Goal: Task Accomplishment & Management: Complete application form

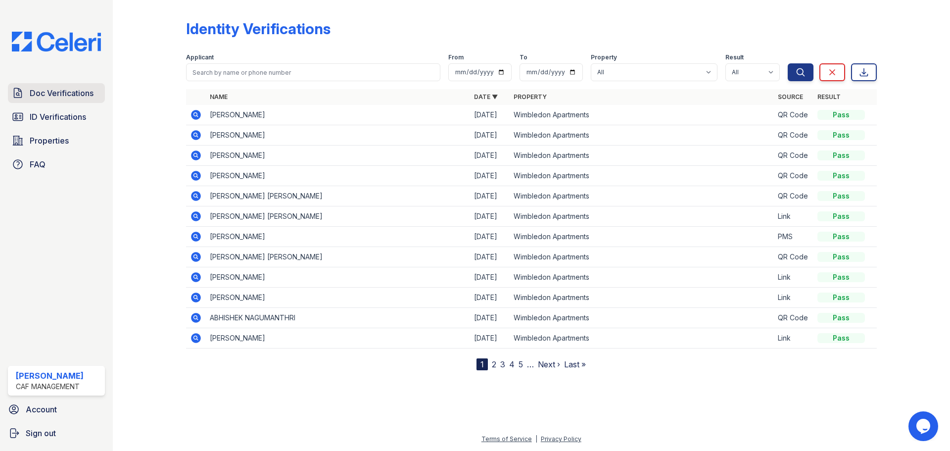
click at [49, 94] on span "Doc Verifications" at bounding box center [62, 93] width 64 height 12
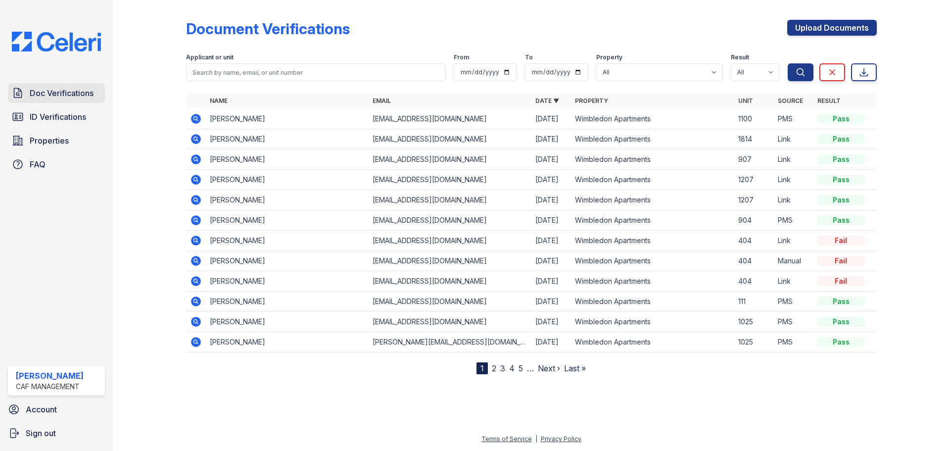
click at [65, 90] on span "Doc Verifications" at bounding box center [62, 93] width 64 height 12
drag, startPoint x: 58, startPoint y: 146, endPoint x: 100, endPoint y: 144, distance: 41.6
click at [58, 146] on span "Properties" at bounding box center [49, 141] width 39 height 12
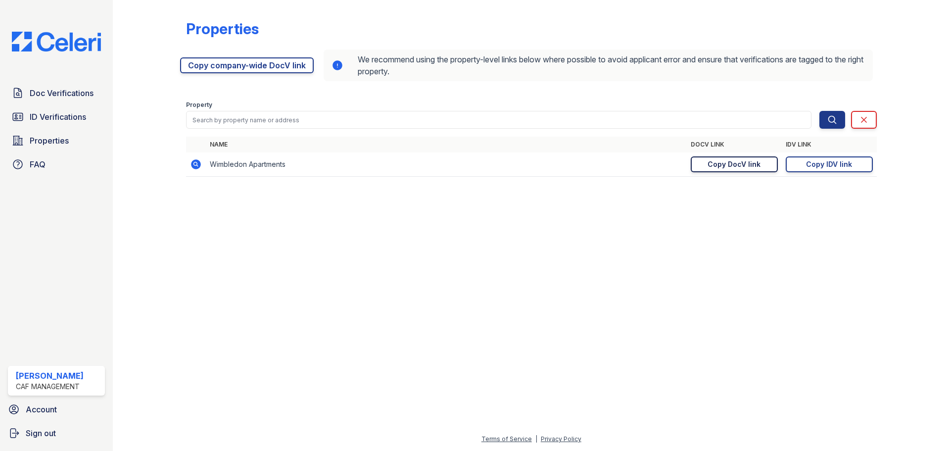
click at [754, 164] on div "Copy DocV link" at bounding box center [733, 164] width 53 height 10
click at [54, 93] on span "Doc Verifications" at bounding box center [62, 93] width 64 height 12
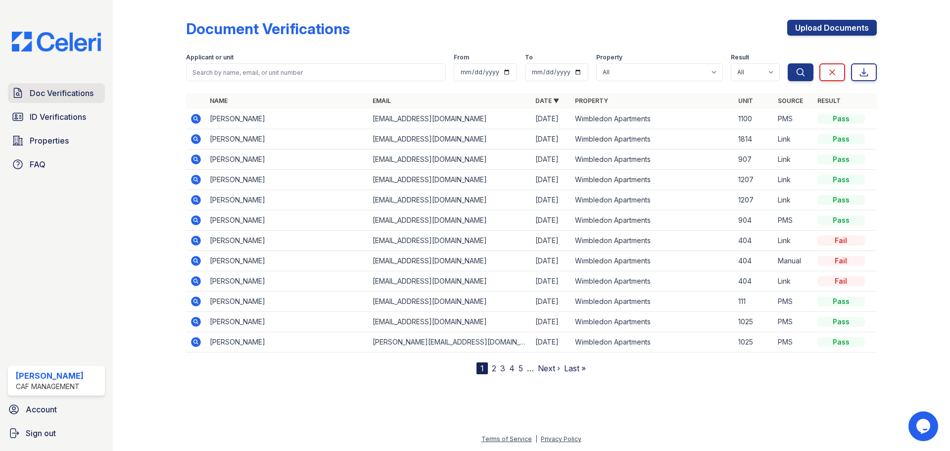
click at [56, 93] on span "Doc Verifications" at bounding box center [62, 93] width 64 height 12
click at [63, 118] on span "ID Verifications" at bounding box center [58, 117] width 56 height 12
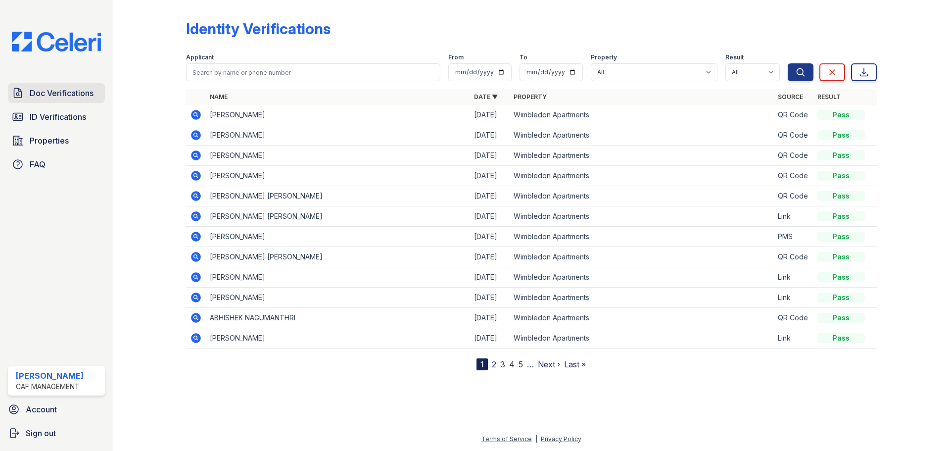
click at [65, 90] on span "Doc Verifications" at bounding box center [62, 93] width 64 height 12
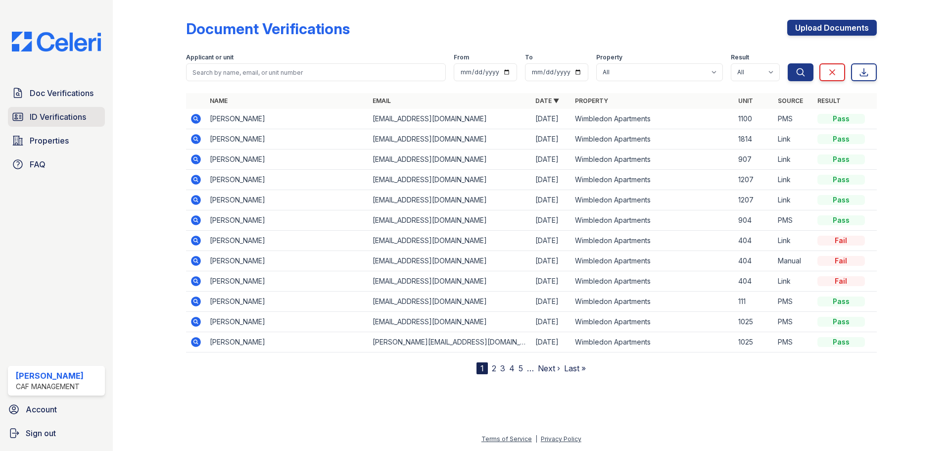
click at [61, 112] on span "ID Verifications" at bounding box center [58, 117] width 56 height 12
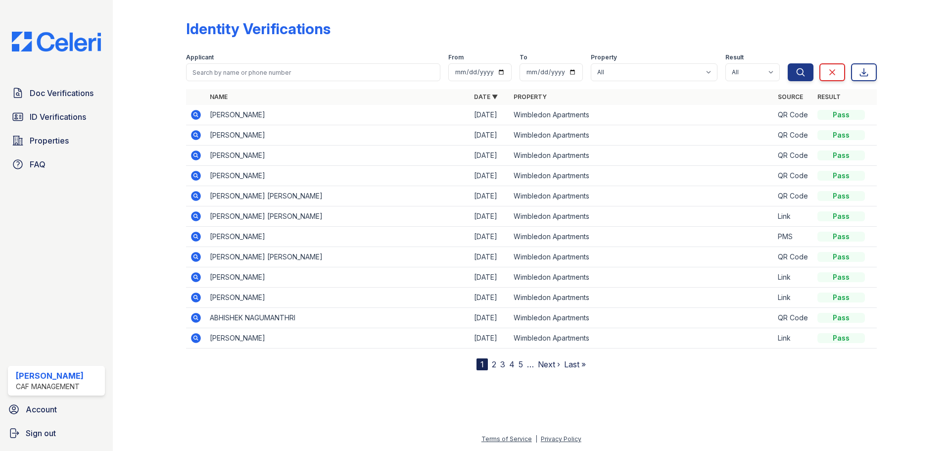
click at [195, 113] on icon at bounding box center [195, 114] width 2 height 2
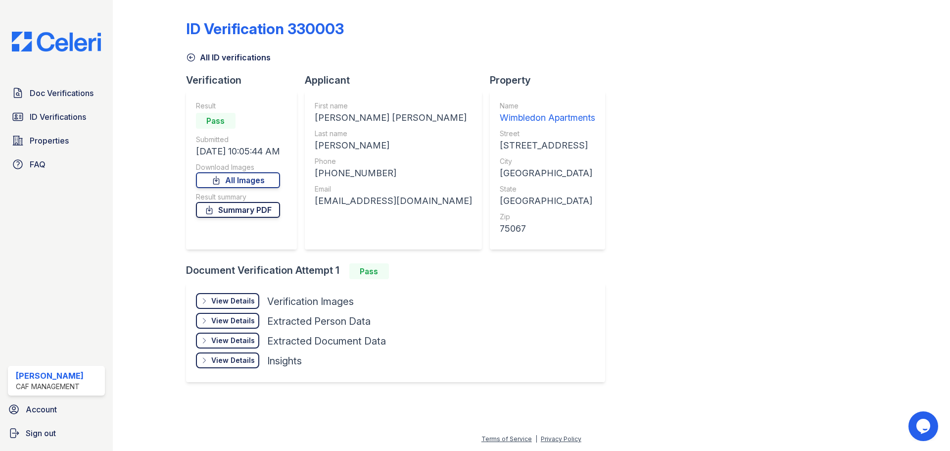
click at [256, 211] on link "Summary PDF" at bounding box center [238, 210] width 84 height 16
click at [249, 300] on div "View Details" at bounding box center [233, 301] width 44 height 10
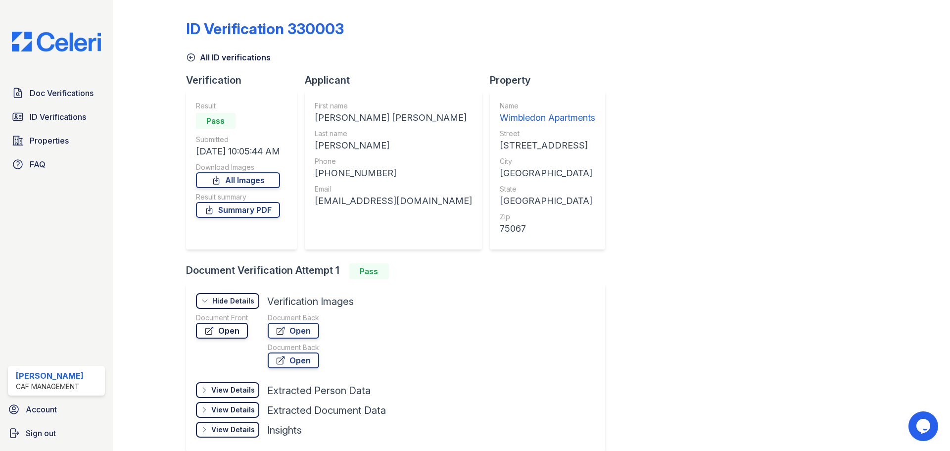
click at [219, 332] on link "Open" at bounding box center [222, 330] width 52 height 16
click at [69, 94] on span "Doc Verifications" at bounding box center [62, 93] width 64 height 12
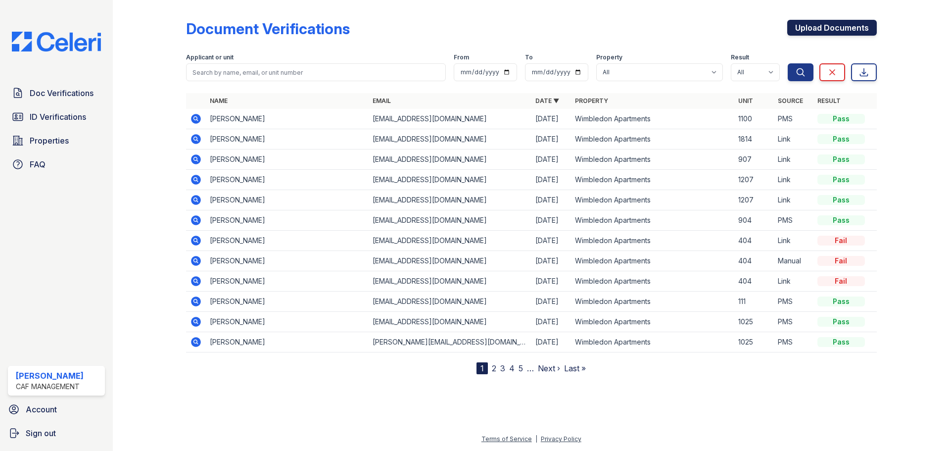
click at [827, 30] on link "Upload Documents" at bounding box center [832, 28] width 90 height 16
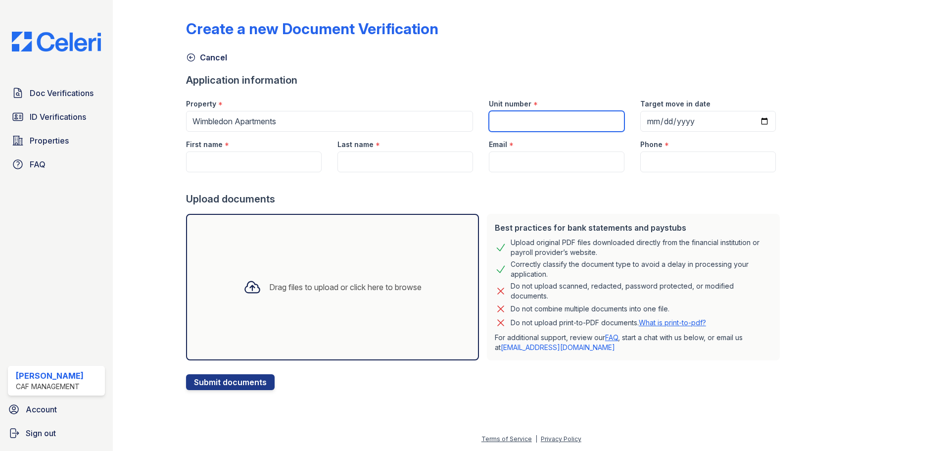
click at [514, 118] on input "Unit number" at bounding box center [557, 121] width 136 height 21
type input "1207"
click at [659, 119] on input "Target move in date" at bounding box center [708, 121] width 136 height 21
click at [207, 164] on input "First name" at bounding box center [254, 161] width 136 height 21
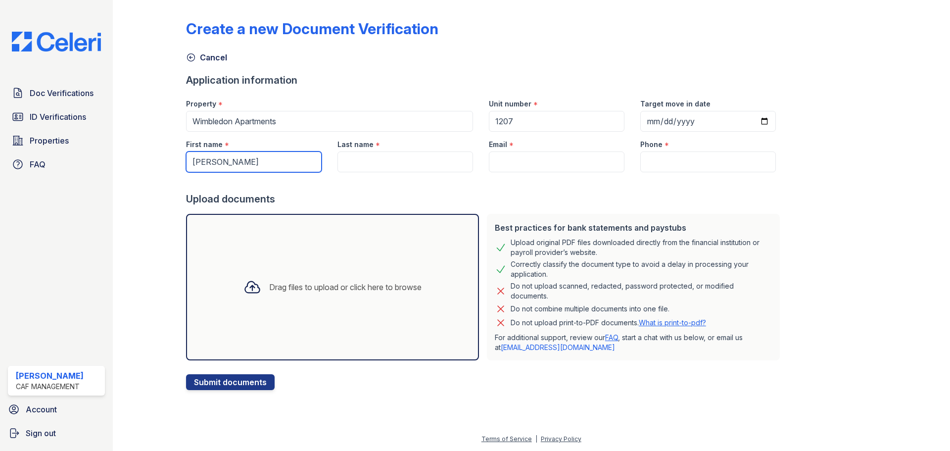
type input "[PERSON_NAME]"
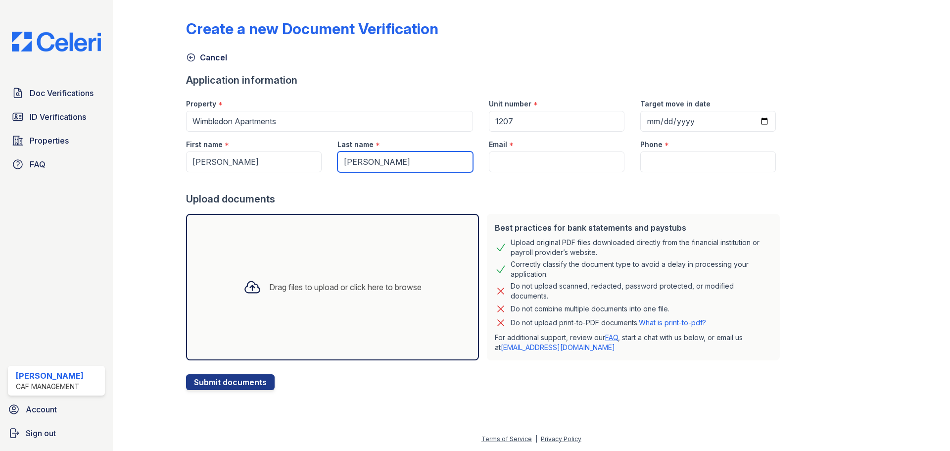
type input "[PERSON_NAME]"
click at [506, 163] on input "Email" at bounding box center [557, 161] width 136 height 21
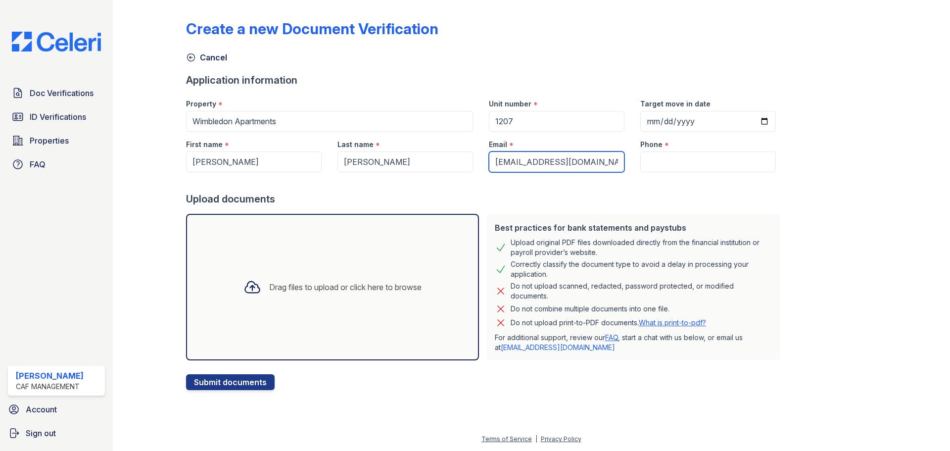
type input "[EMAIL_ADDRESS][DOMAIN_NAME]"
click at [663, 160] on input "Phone" at bounding box center [708, 161] width 136 height 21
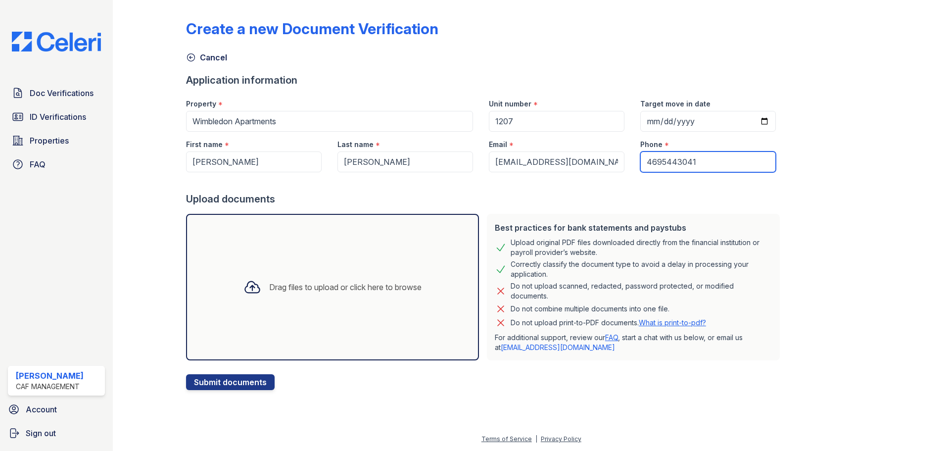
type input "4695443041"
click at [288, 284] on div "Drag files to upload or click here to browse" at bounding box center [345, 287] width 152 height 12
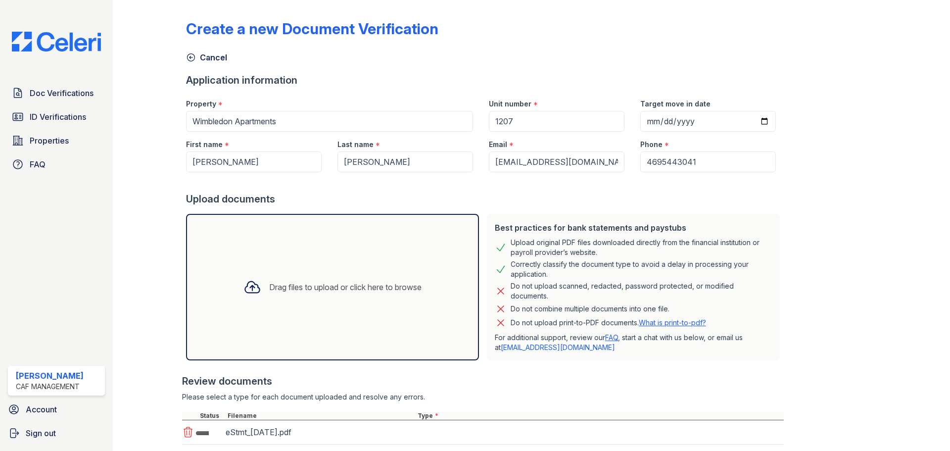
click at [314, 275] on div "Drag files to upload or click here to browse" at bounding box center [332, 287] width 194 height 34
click at [339, 309] on div "Drag files to upload or click here to browse" at bounding box center [332, 287] width 293 height 146
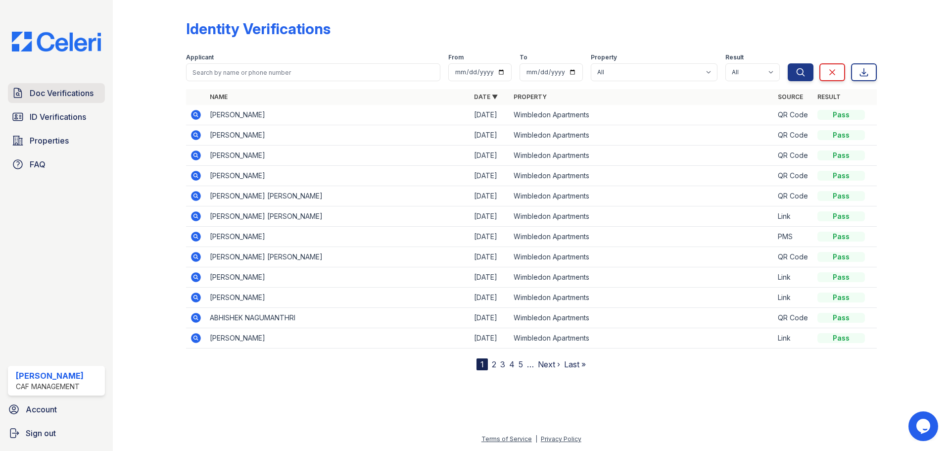
click at [49, 87] on span "Doc Verifications" at bounding box center [62, 93] width 64 height 12
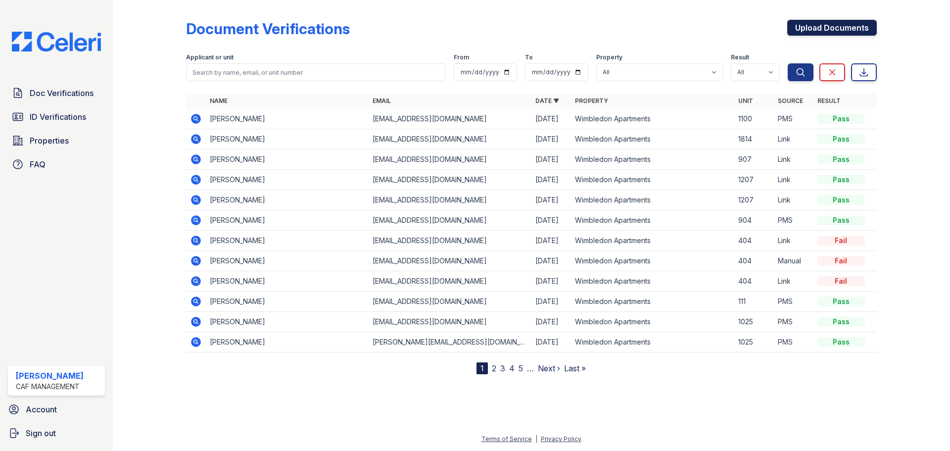
click at [814, 30] on link "Upload Documents" at bounding box center [832, 28] width 90 height 16
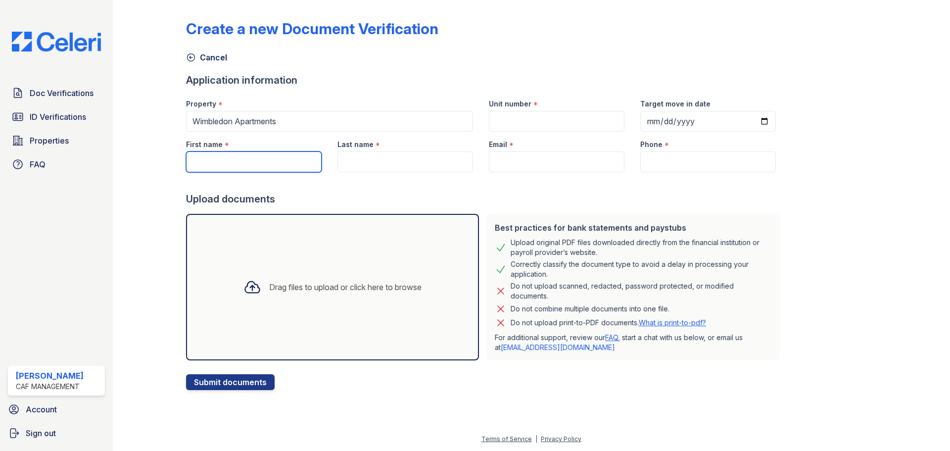
click at [283, 160] on input "First name" at bounding box center [254, 161] width 136 height 21
type input "[PERSON_NAME]"
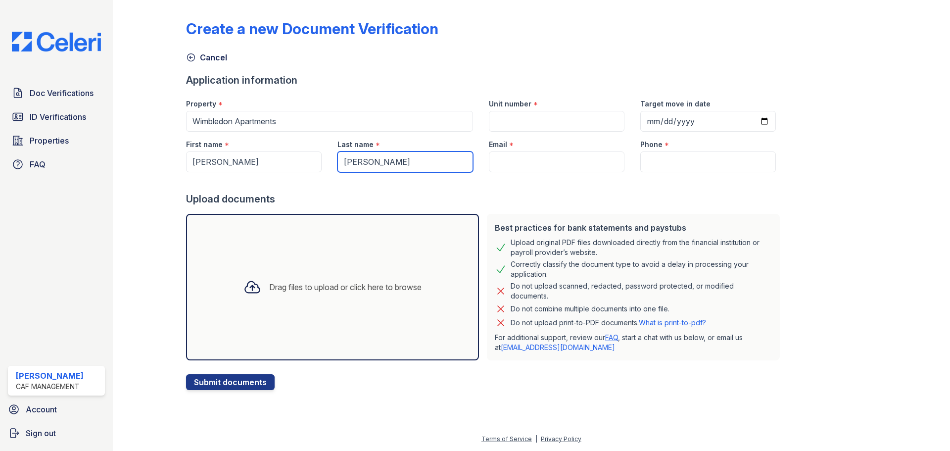
type input "[PERSON_NAME]"
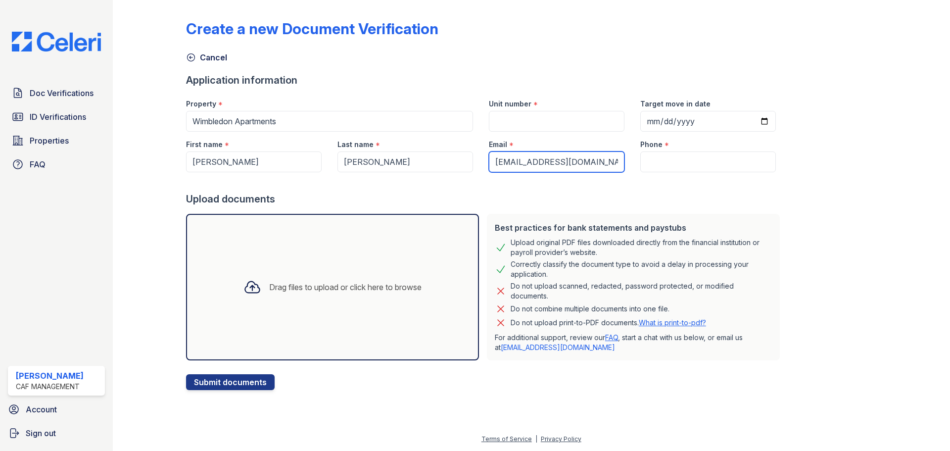
type input "[EMAIL_ADDRESS][DOMAIN_NAME]"
click at [659, 167] on input "Phone" at bounding box center [708, 161] width 136 height 21
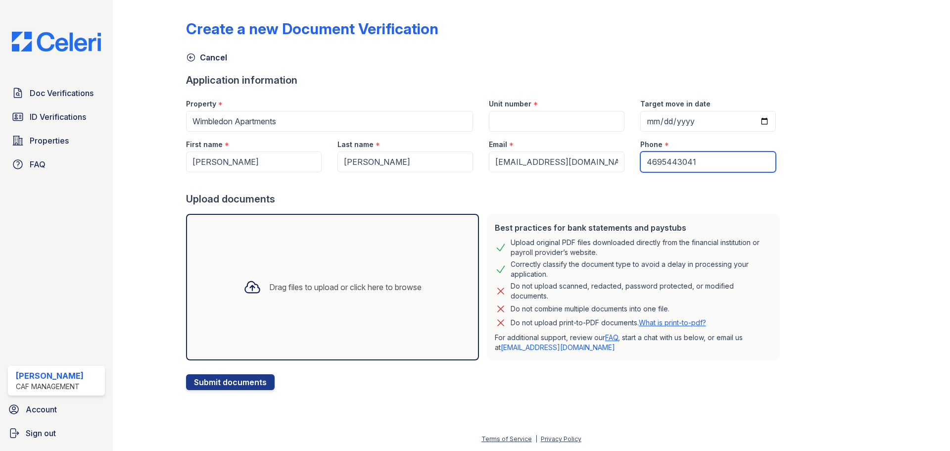
type input "4695443041"
click at [280, 293] on div "Drag files to upload or click here to browse" at bounding box center [332, 287] width 194 height 34
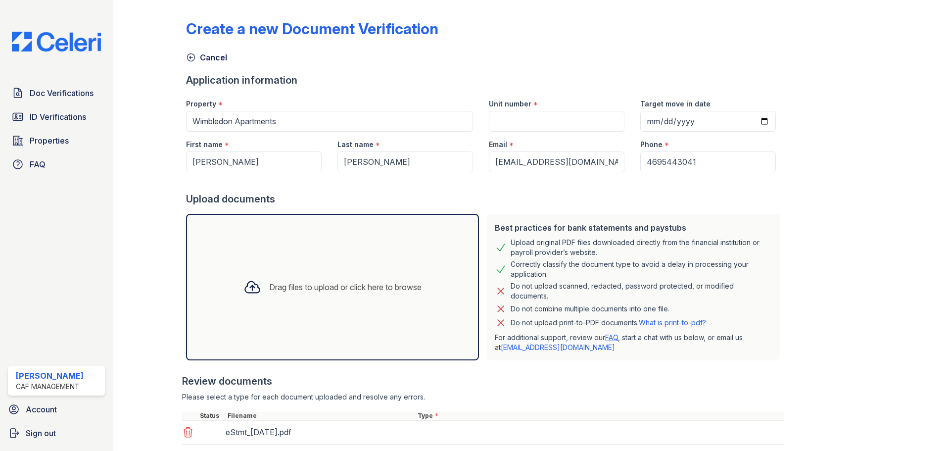
click at [291, 297] on div "Drag files to upload or click here to browse" at bounding box center [332, 287] width 194 height 34
click at [287, 294] on div "Drag files to upload or click here to browse" at bounding box center [332, 287] width 194 height 34
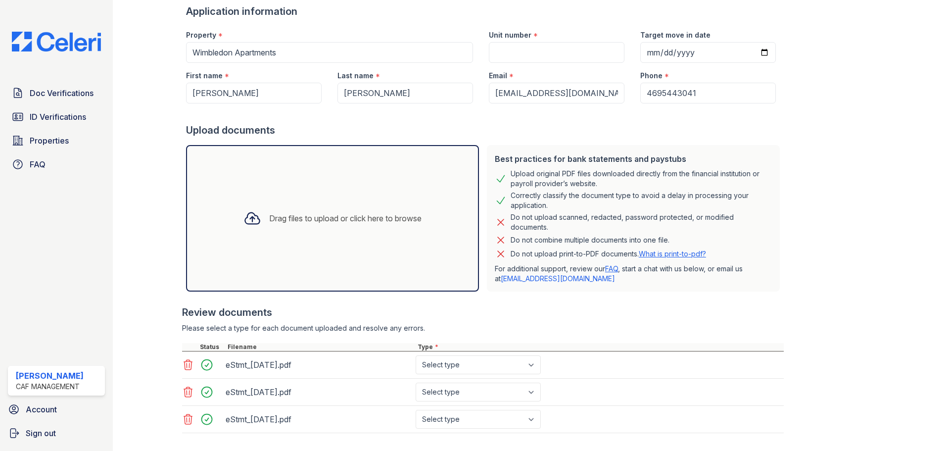
scroll to position [120, 0]
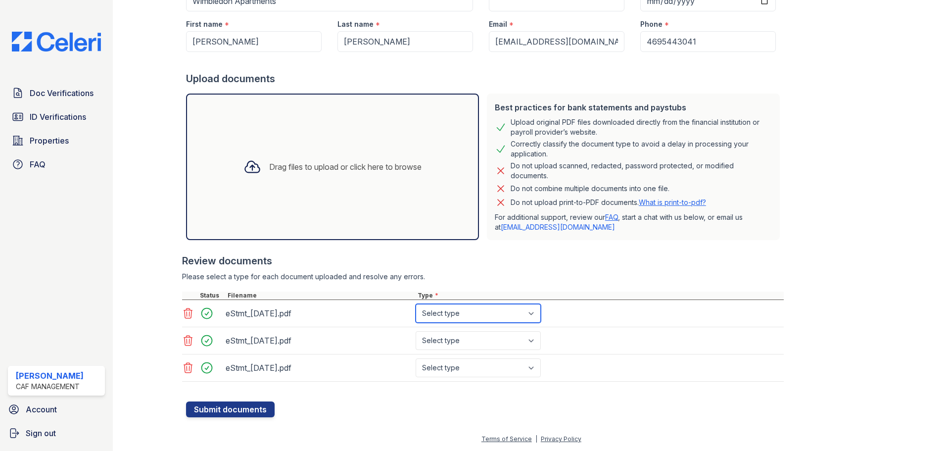
click at [511, 315] on select "Select type Paystub Bank Statement Offer Letter Tax Documents Benefit Award Let…" at bounding box center [477, 313] width 125 height 19
select select "bank_statement"
click at [415, 304] on select "Select type Paystub Bank Statement Offer Letter Tax Documents Benefit Award Let…" at bounding box center [477, 313] width 125 height 19
click at [498, 340] on select "Select type Paystub Bank Statement Offer Letter Tax Documents Benefit Award Let…" at bounding box center [477, 340] width 125 height 19
select select "bank_statement"
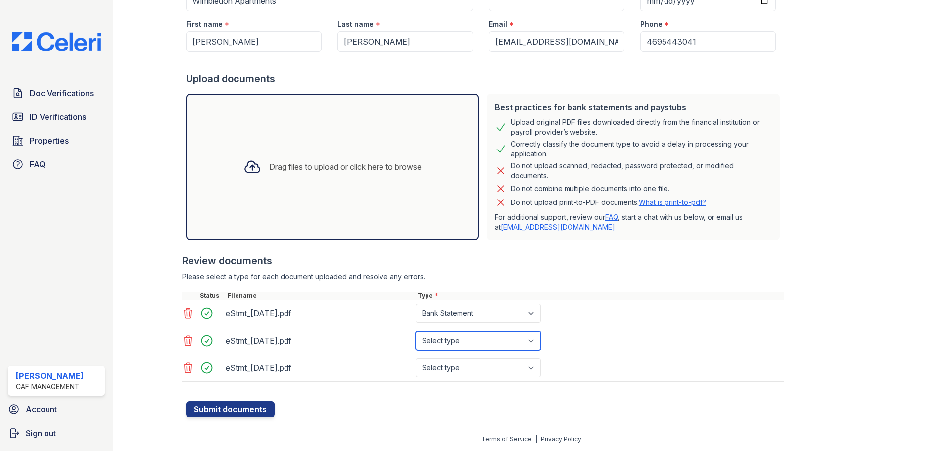
click at [415, 331] on select "Select type Paystub Bank Statement Offer Letter Tax Documents Benefit Award Let…" at bounding box center [477, 340] width 125 height 19
click at [497, 367] on select "Select type Paystub Bank Statement Offer Letter Tax Documents Benefit Award Let…" at bounding box center [477, 367] width 125 height 19
select select "bank_statement"
click at [415, 358] on select "Select type Paystub Bank Statement Offer Letter Tax Documents Benefit Award Let…" at bounding box center [477, 367] width 125 height 19
click at [250, 410] on button "Submit documents" at bounding box center [230, 409] width 89 height 16
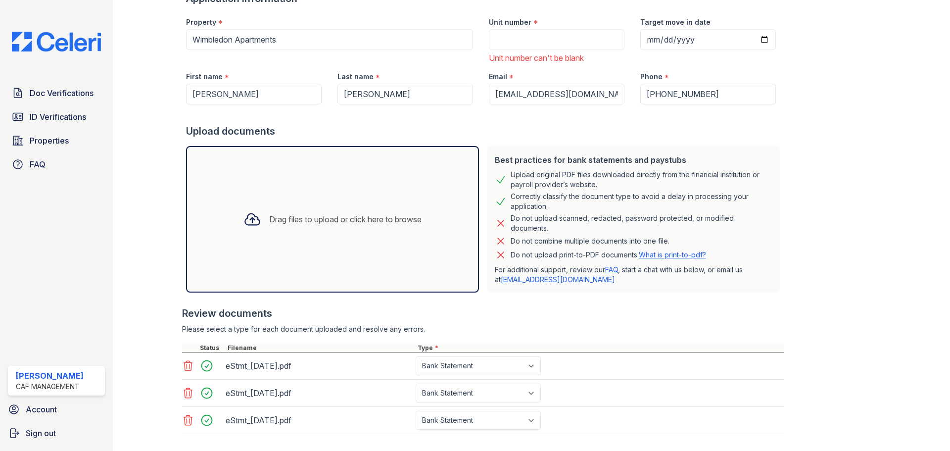
scroll to position [13, 0]
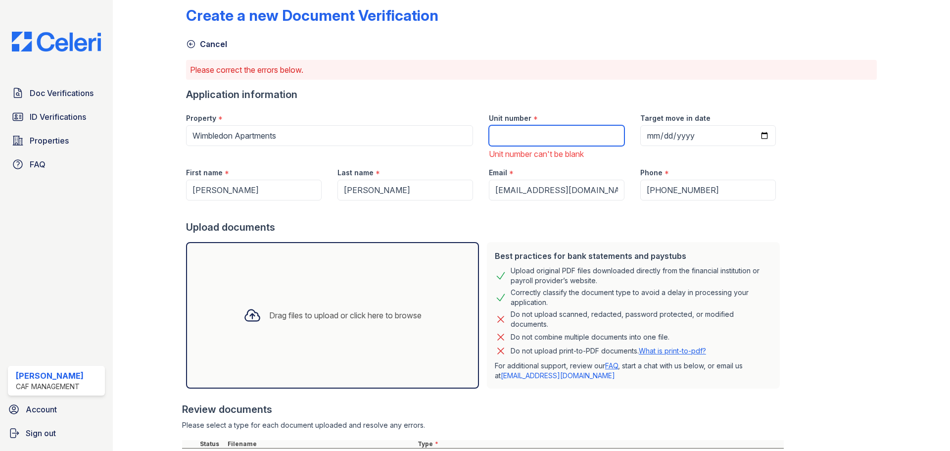
drag, startPoint x: 516, startPoint y: 137, endPoint x: 528, endPoint y: 141, distance: 12.7
click at [516, 137] on input "Unit number" at bounding box center [557, 135] width 136 height 21
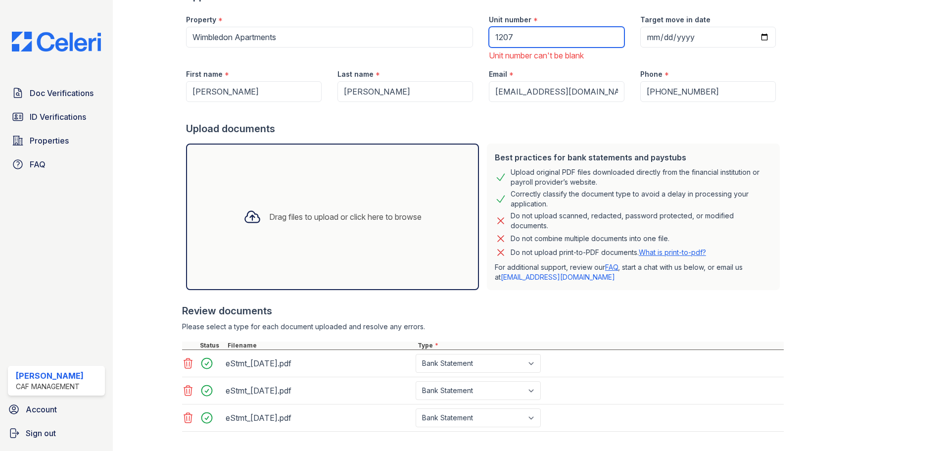
scroll to position [162, 0]
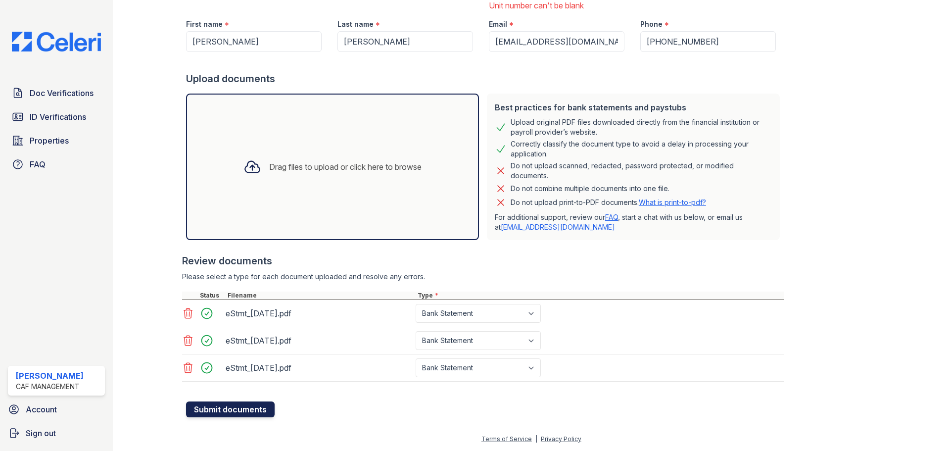
type input "1207"
click at [248, 401] on button "Submit documents" at bounding box center [230, 409] width 89 height 16
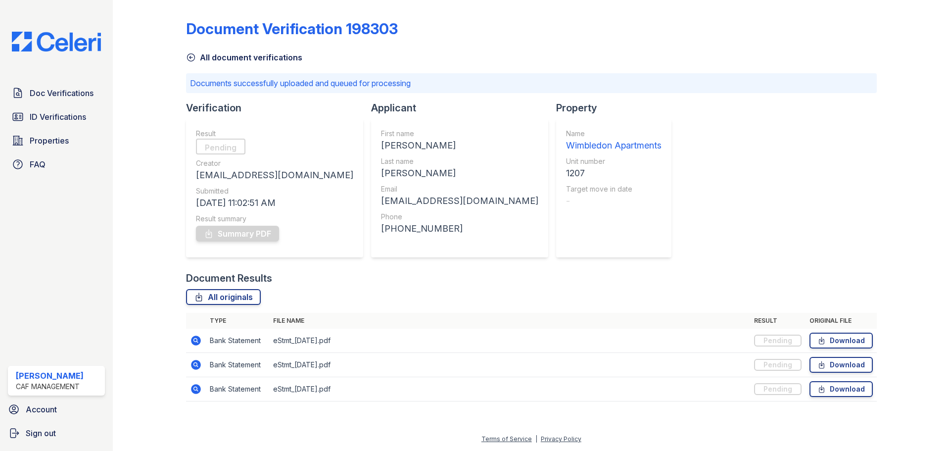
click at [197, 57] on link "All document verifications" at bounding box center [244, 57] width 116 height 12
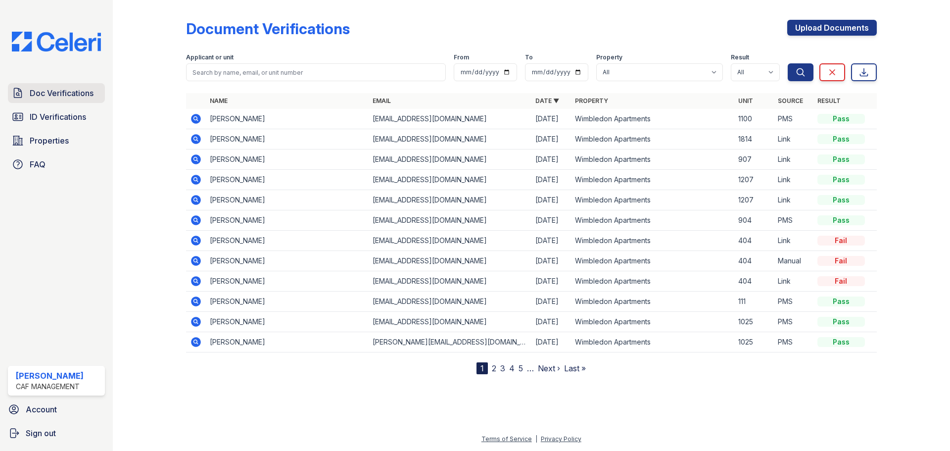
click at [75, 97] on span "Doc Verifications" at bounding box center [62, 93] width 64 height 12
click at [192, 119] on icon at bounding box center [196, 119] width 10 height 10
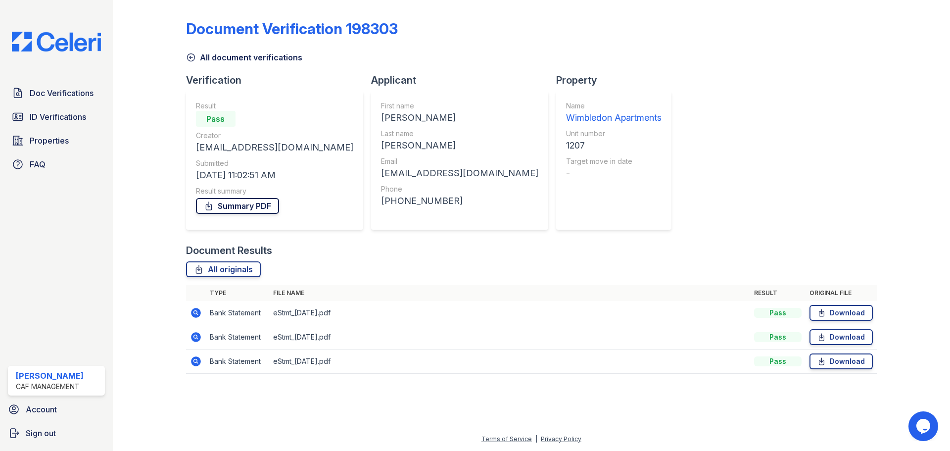
click at [252, 204] on link "Summary PDF" at bounding box center [237, 206] width 83 height 16
